Goal: Communication & Community: Answer question/provide support

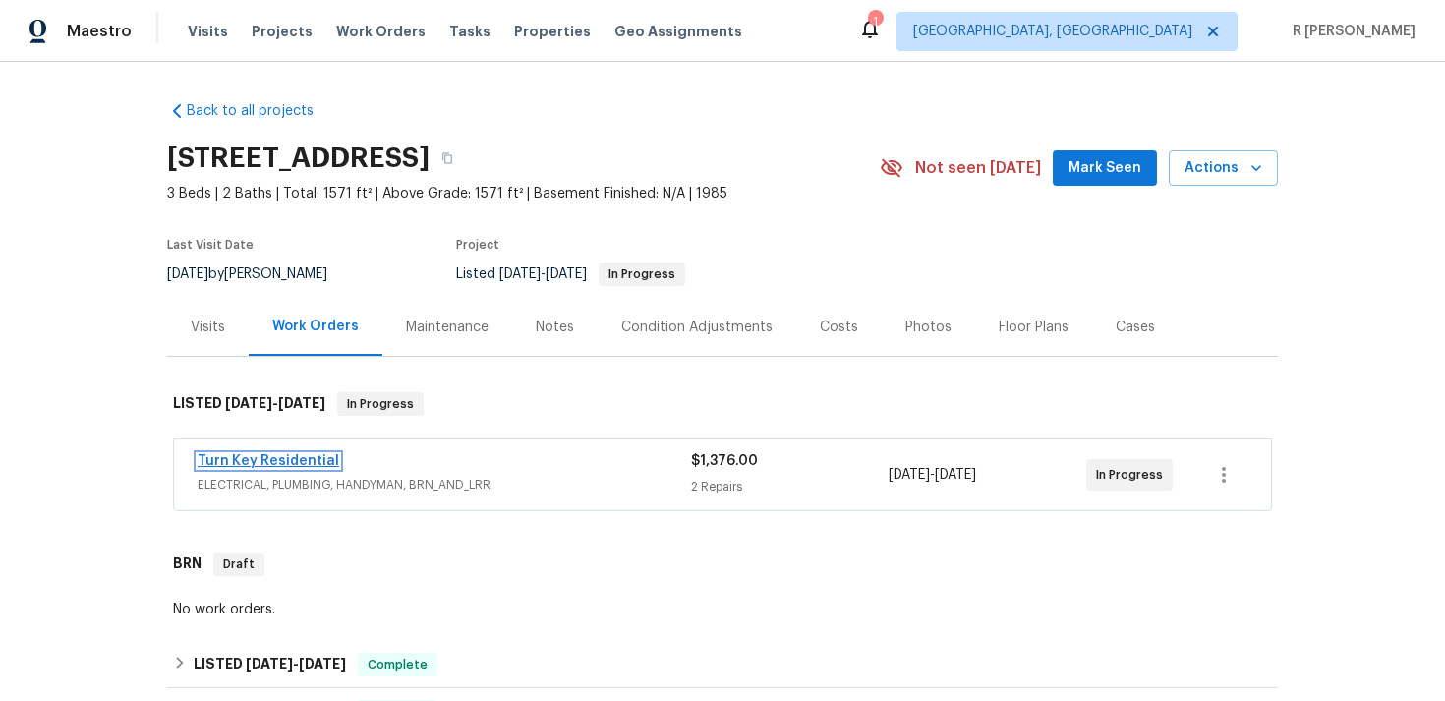
click at [259, 456] on link "Turn Key Residential" at bounding box center [269, 461] width 142 height 14
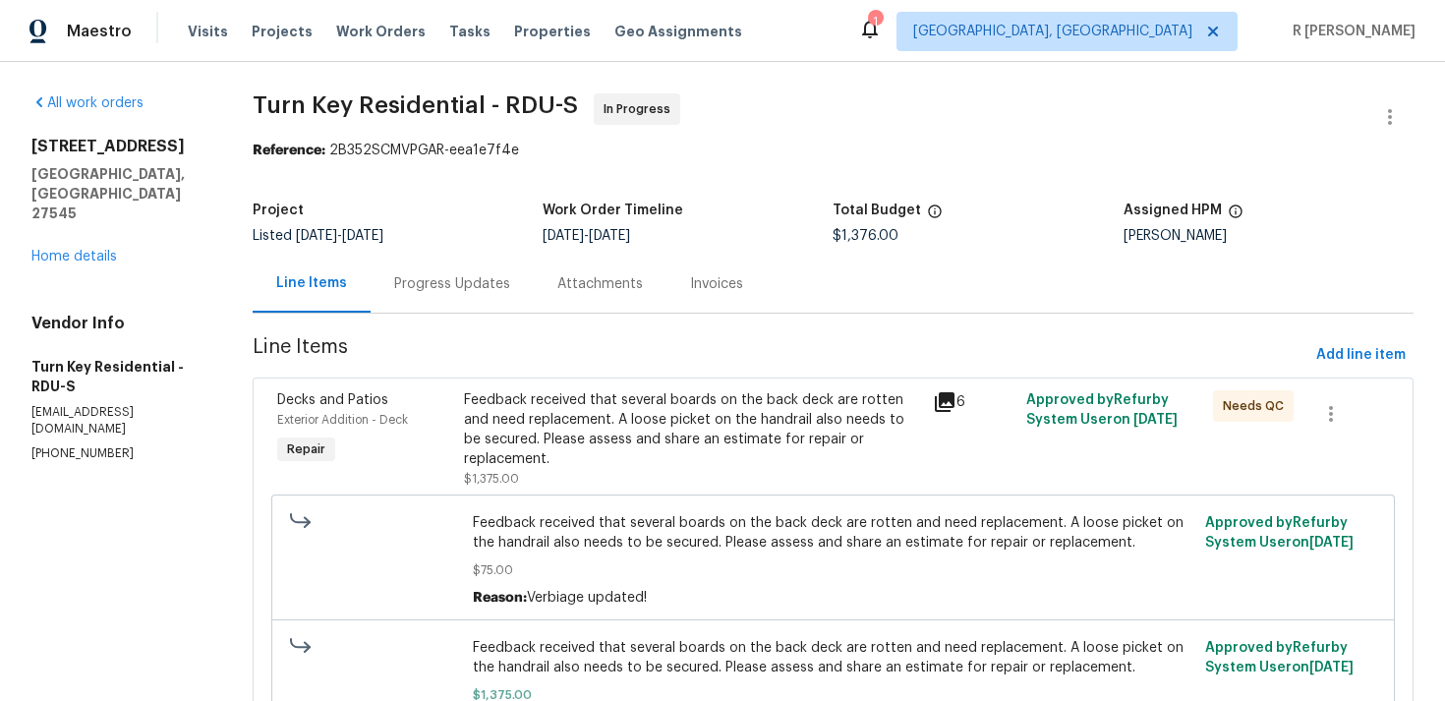
click at [94, 405] on section "All work orders [STREET_ADDRESS] Home details Vendor Info Turn Key Residential …" at bounding box center [118, 506] width 174 height 827
click at [62, 445] on p "[PHONE_NUMBER]" at bounding box center [118, 453] width 174 height 17
click at [62, 445] on p "(919) 805-2596" at bounding box center [118, 453] width 174 height 17
copy p "(919) 805-2596"
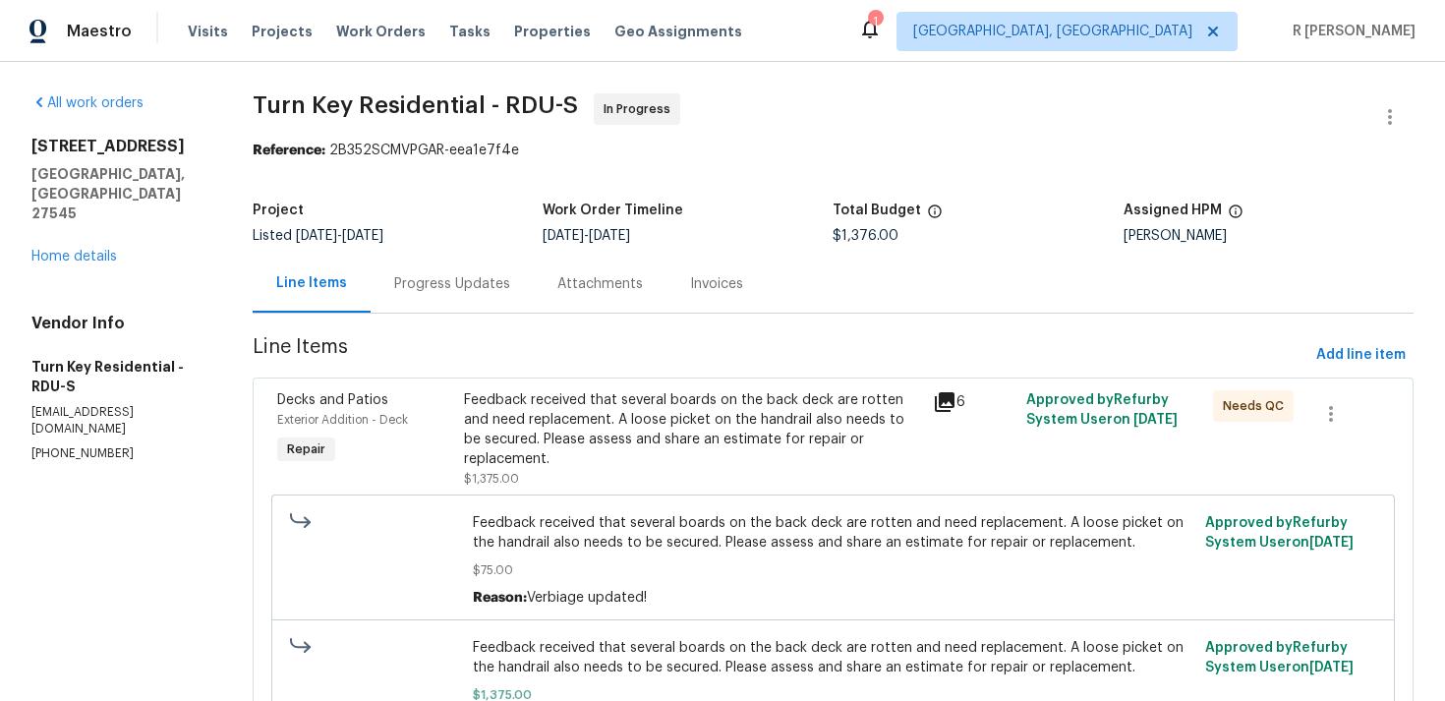
click at [474, 281] on div "Progress Updates" at bounding box center [452, 284] width 116 height 20
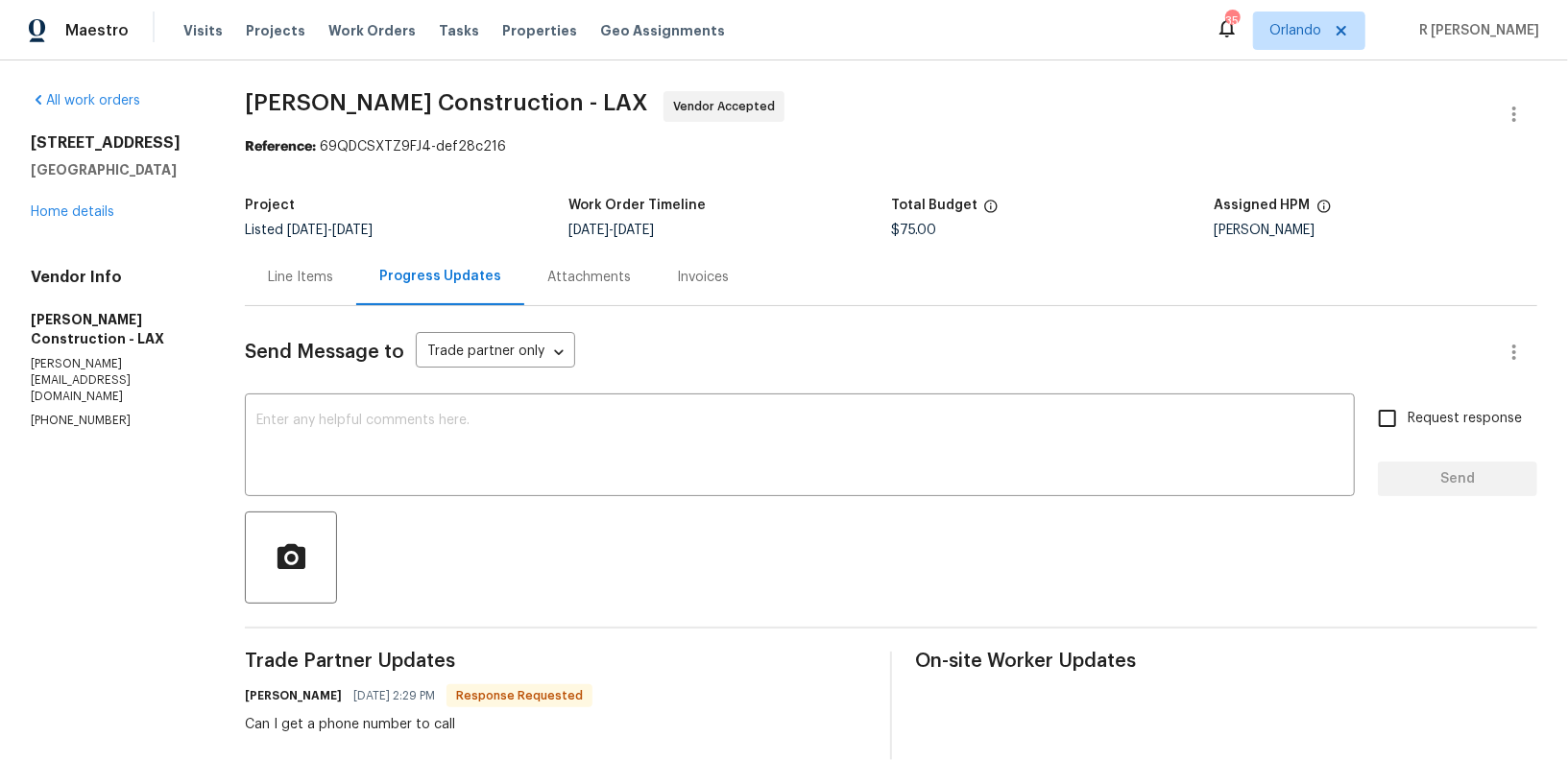
click at [496, 393] on div "Send Message to Trade partner only Trade partner only ​ x ​ Request response Se…" at bounding box center [891, 711] width 1293 height 809
click at [501, 429] on textarea at bounding box center [799, 447] width 1087 height 67
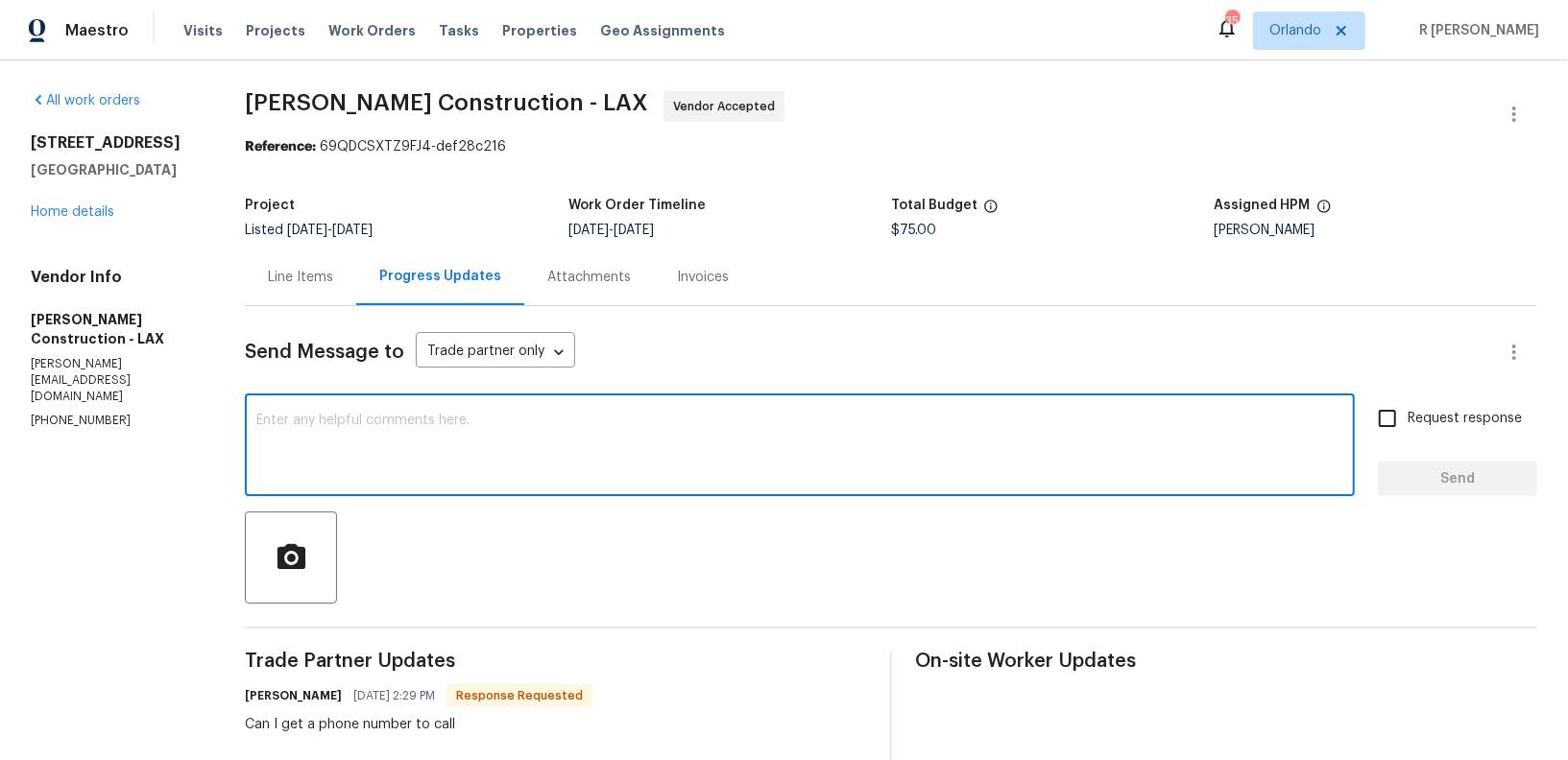
type textarea "H"
type textarea "As per our conversation, kindly keep us posted. Thank you."
click at [1482, 475] on span "Send" at bounding box center [1458, 480] width 129 height 24
